Goal: Information Seeking & Learning: Find contact information

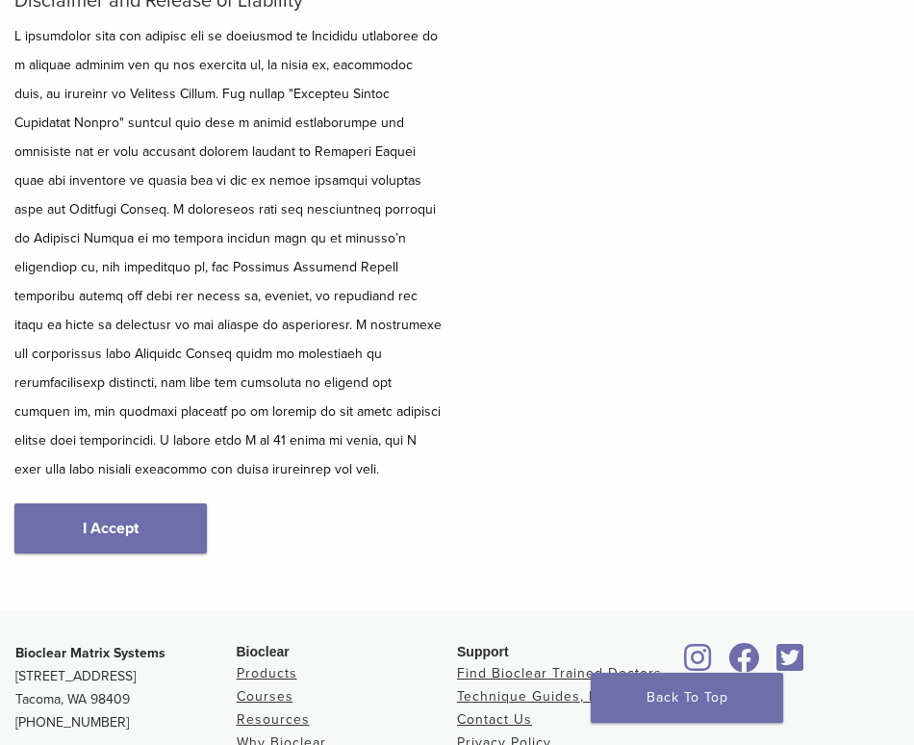
scroll to position [387, 0]
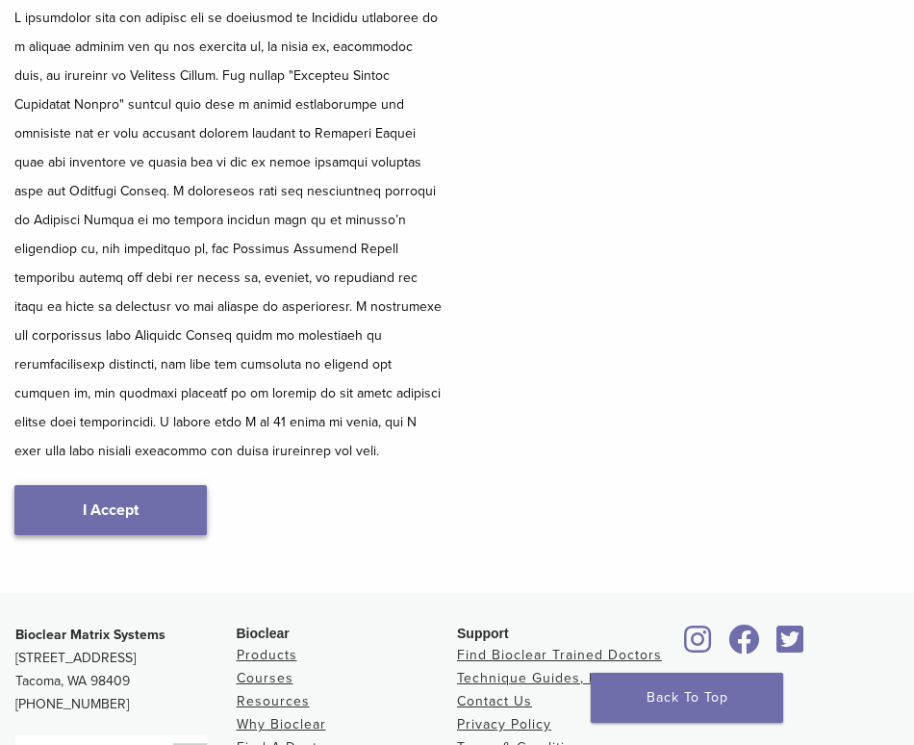
click at [135, 499] on link "I Accept" at bounding box center [110, 510] width 192 height 50
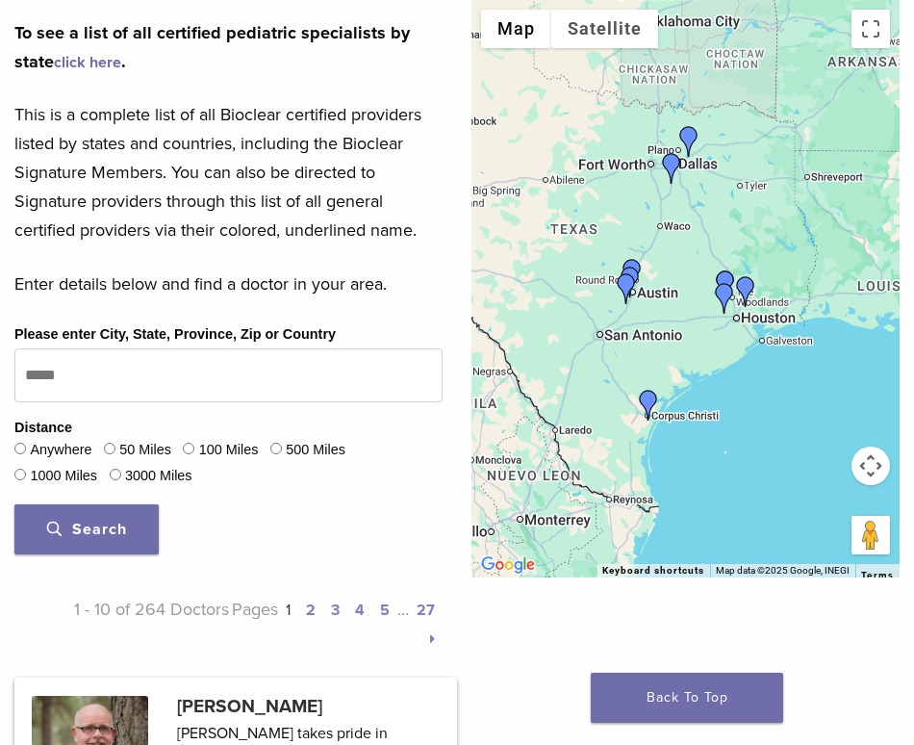
scroll to position [646, 0]
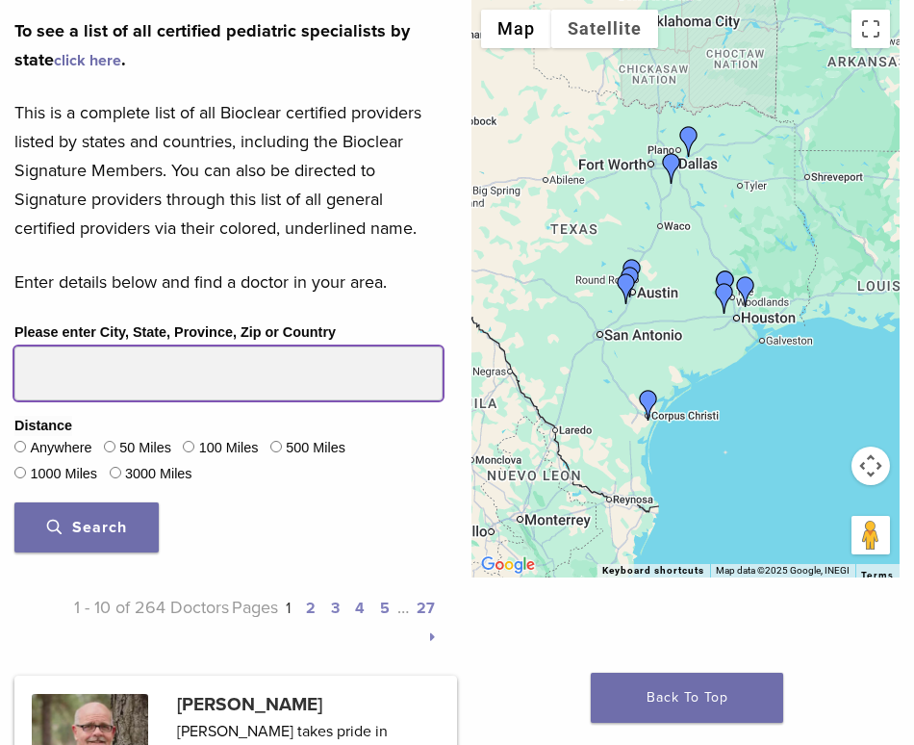
click at [307, 365] on input "Please enter City, State, Province, Zip or Country" at bounding box center [228, 373] width 428 height 54
type input "*****"
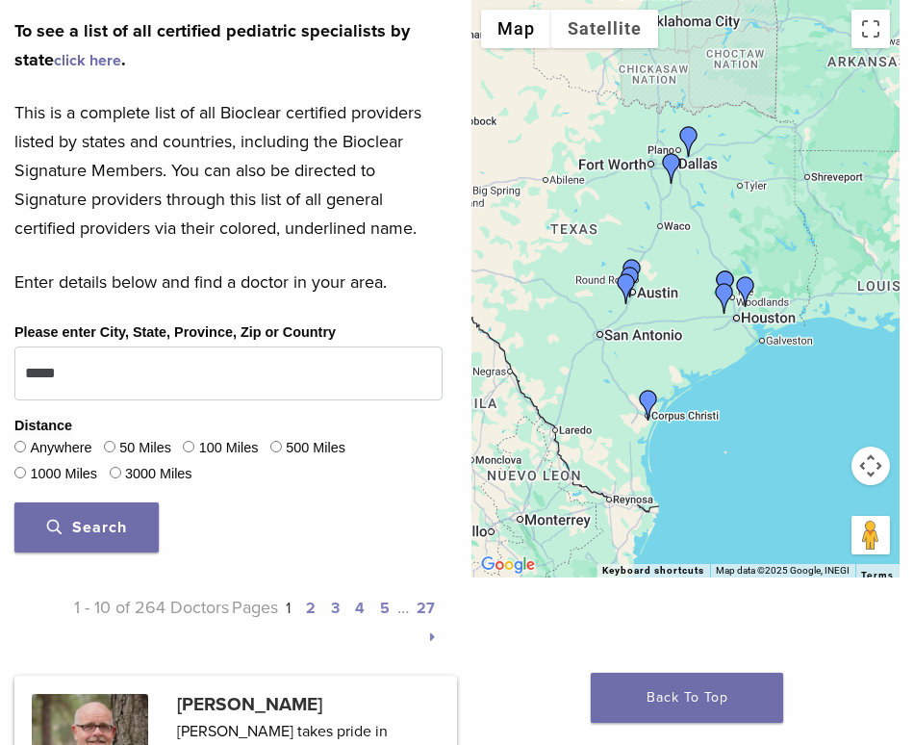
click at [137, 527] on button "Search" at bounding box center [86, 527] width 144 height 50
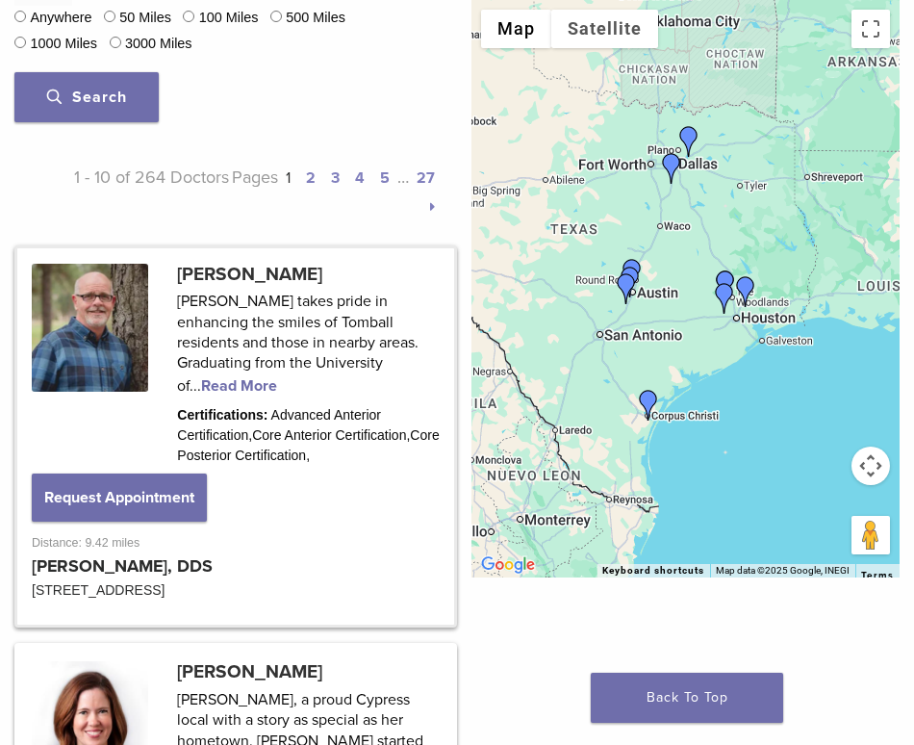
scroll to position [1081, 0]
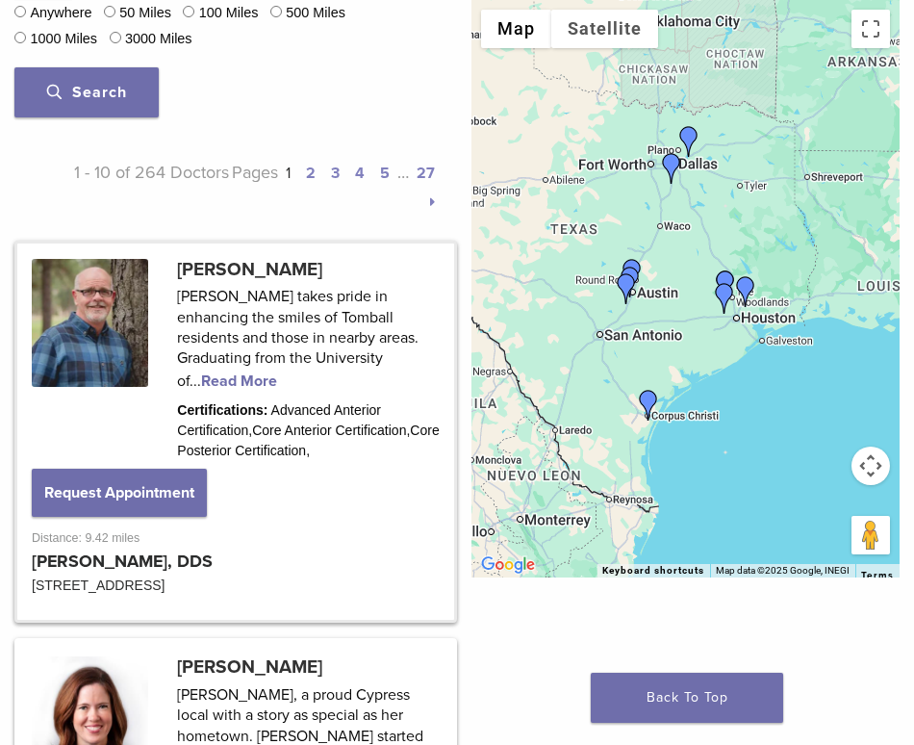
click at [233, 372] on link at bounding box center [235, 431] width 437 height 377
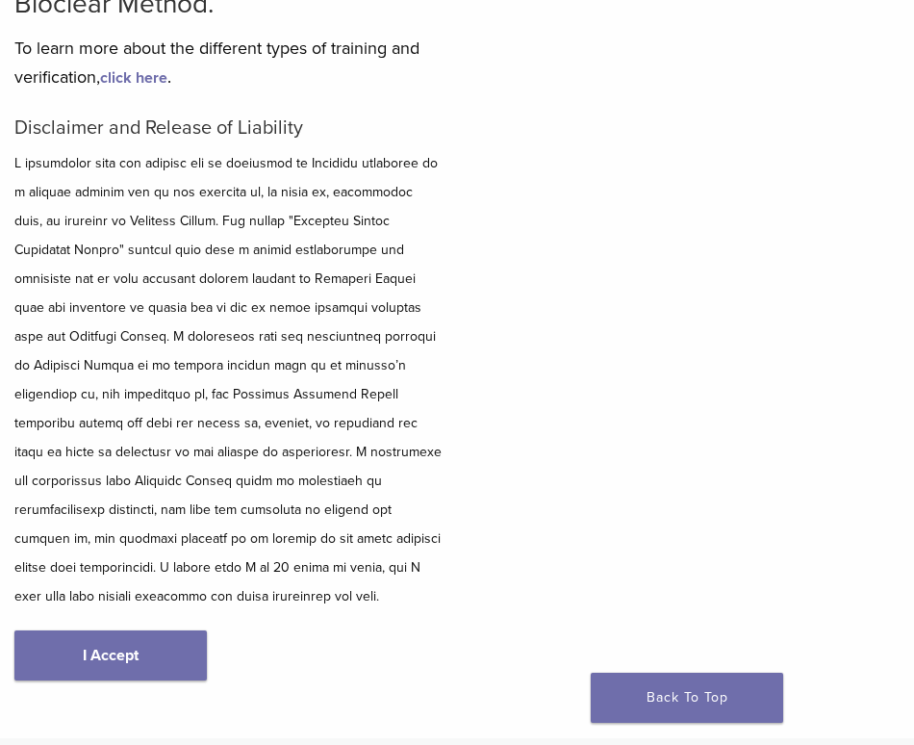
scroll to position [233, 0]
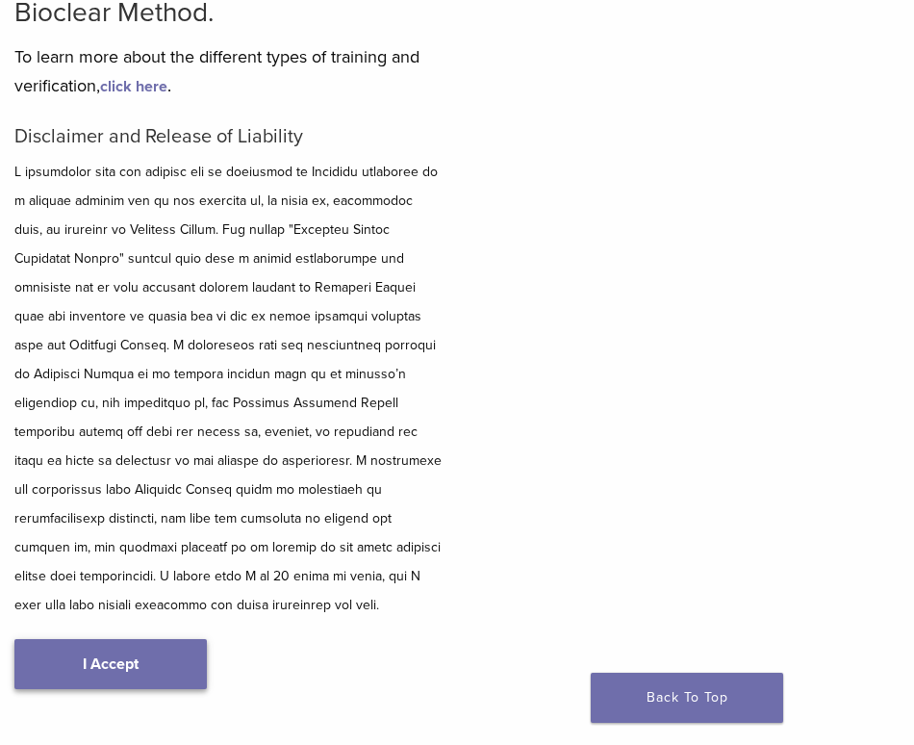
click at [144, 639] on link "I Accept" at bounding box center [110, 664] width 192 height 50
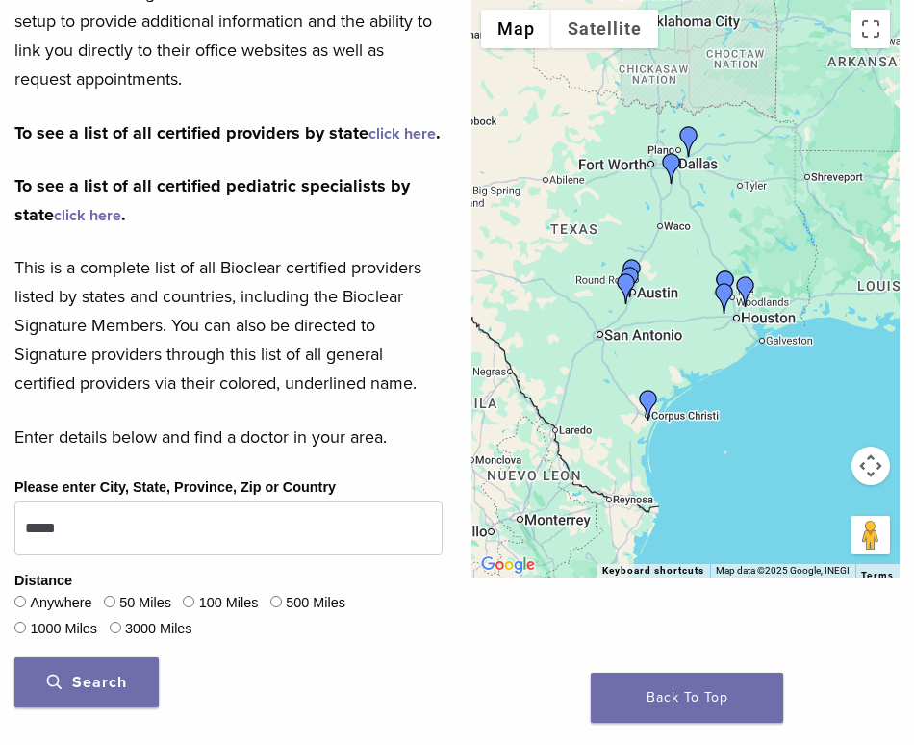
scroll to position [492, 0]
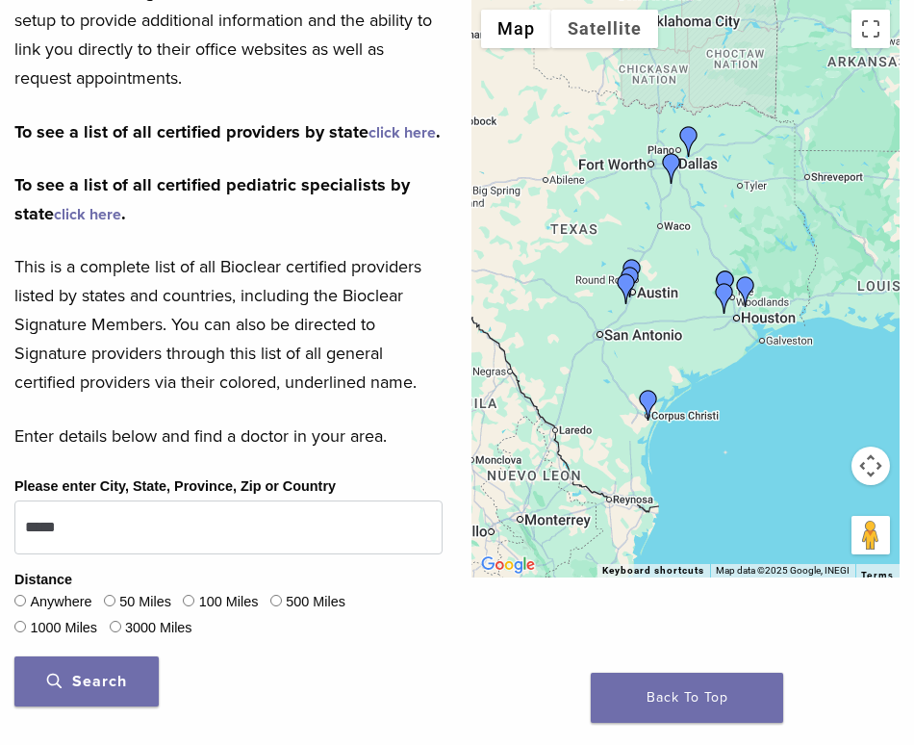
click at [119, 690] on button "Search" at bounding box center [86, 681] width 144 height 50
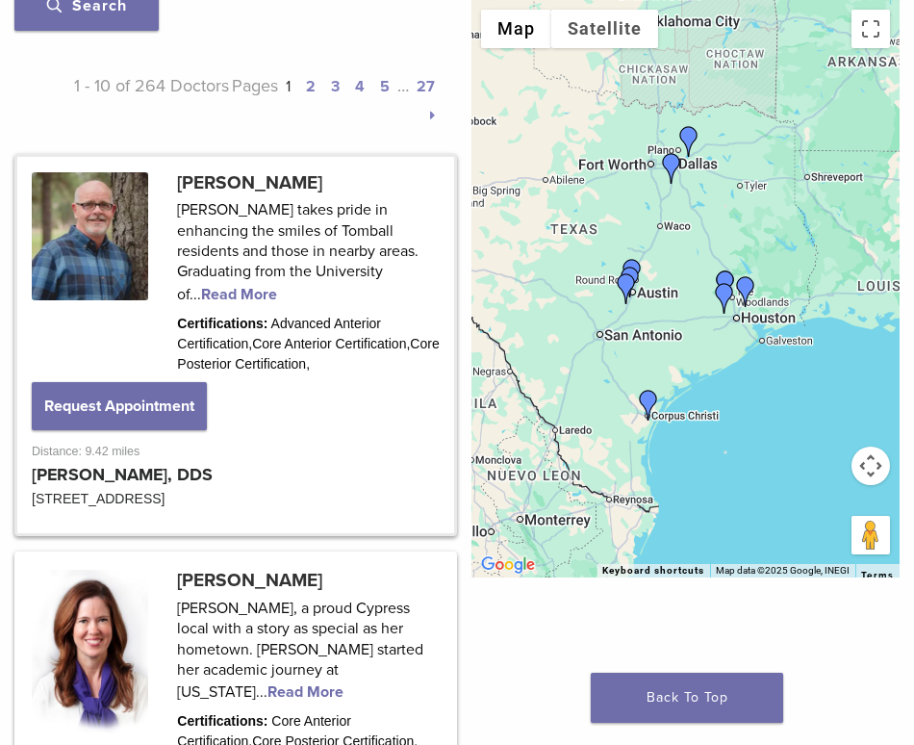
scroll to position [1133, 0]
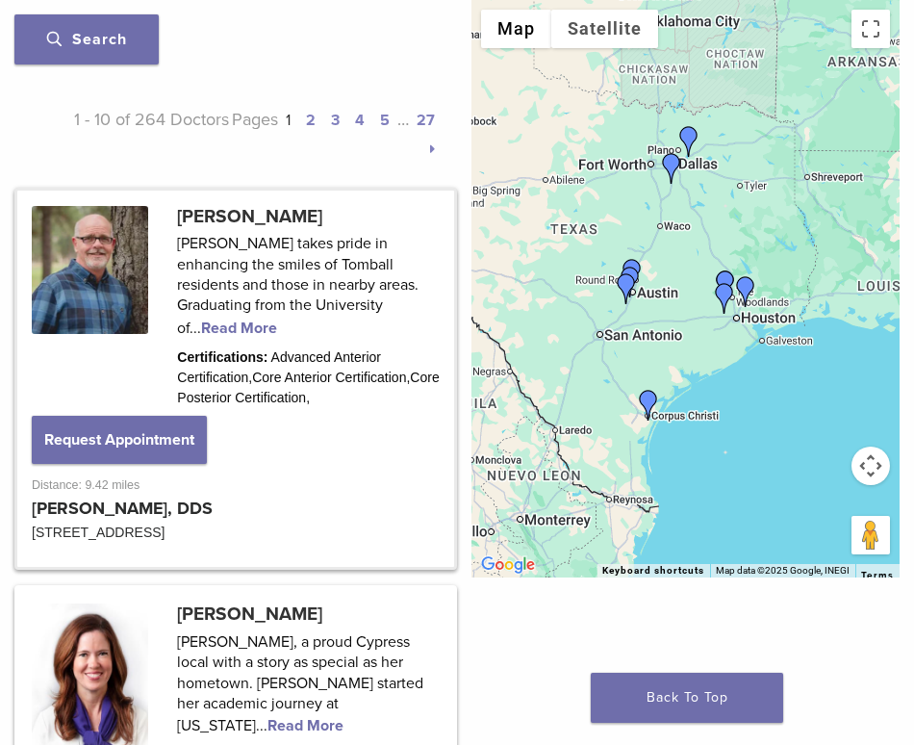
click at [216, 321] on link at bounding box center [235, 379] width 437 height 377
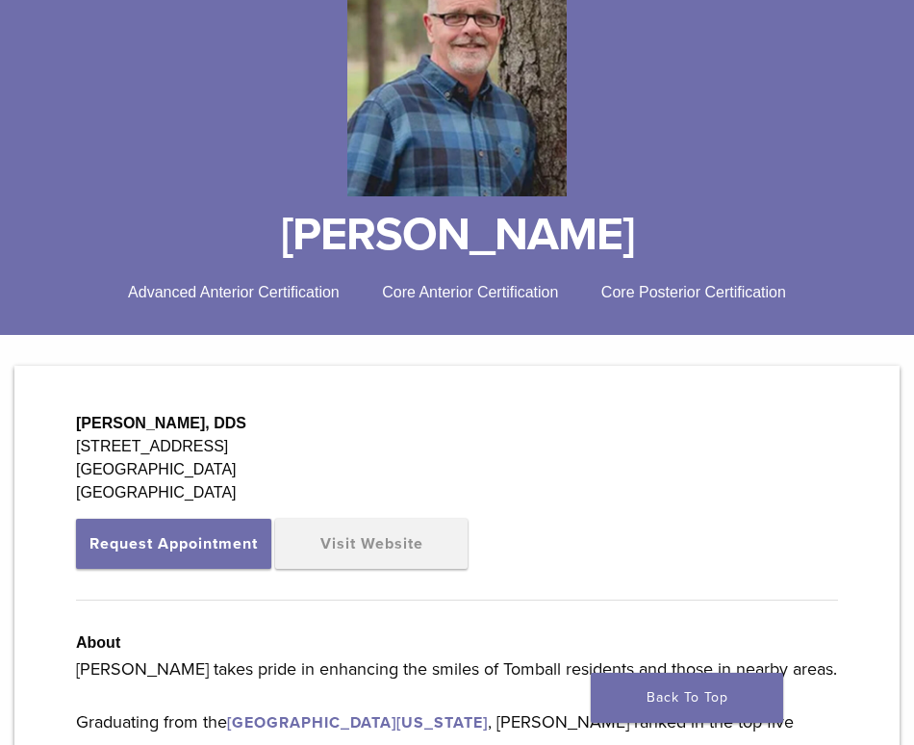
scroll to position [273, 0]
